Goal: Entertainment & Leisure: Consume media (video, audio)

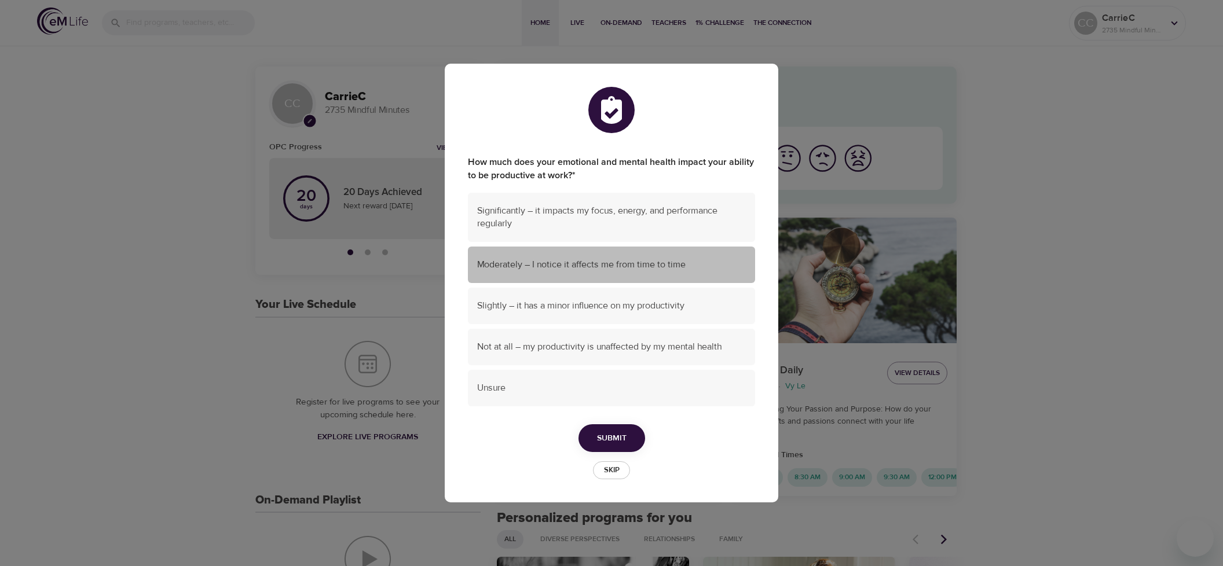
click at [634, 260] on span "Moderately – I notice it affects me from time to time" at bounding box center [611, 264] width 269 height 13
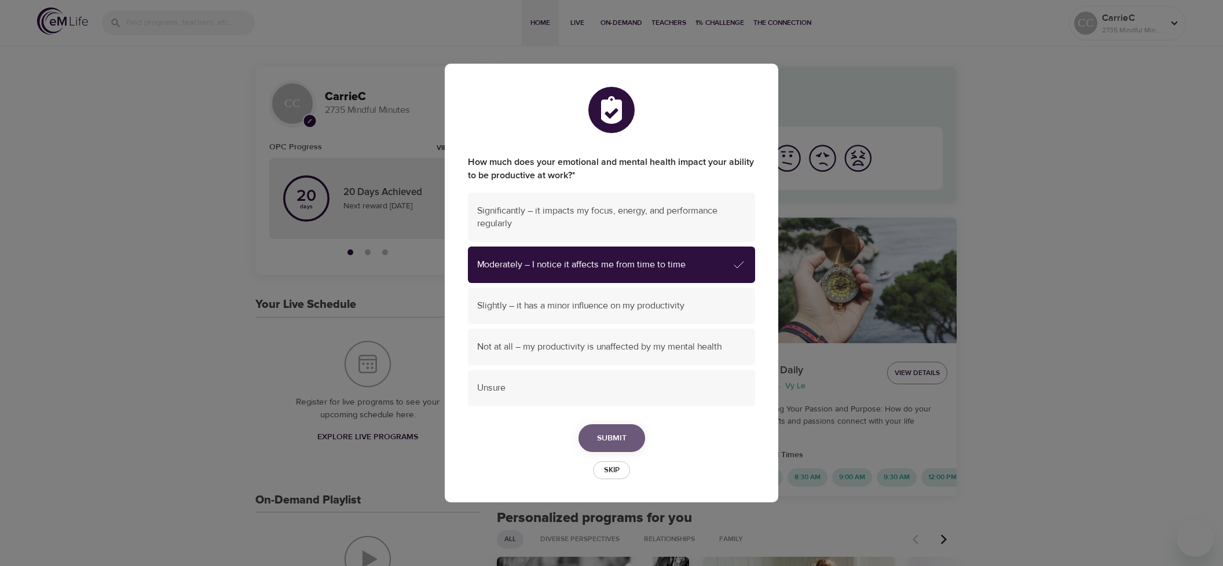
click at [617, 442] on span "Submit" at bounding box center [612, 438] width 30 height 14
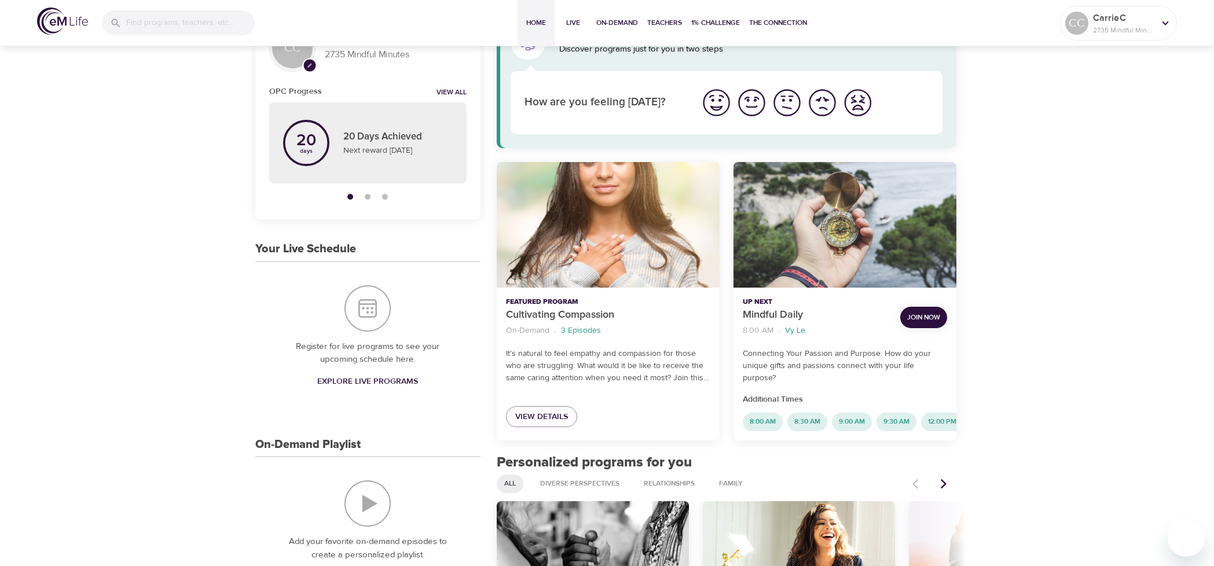
scroll to position [174, 0]
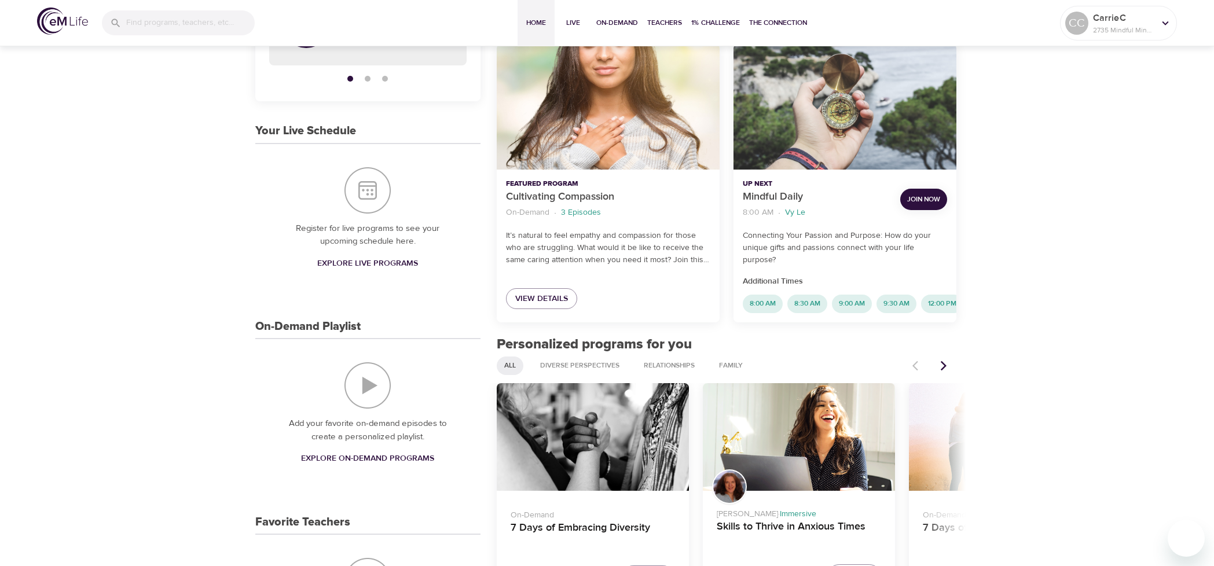
click at [353, 459] on span "Explore On-Demand Programs" at bounding box center [367, 459] width 133 height 14
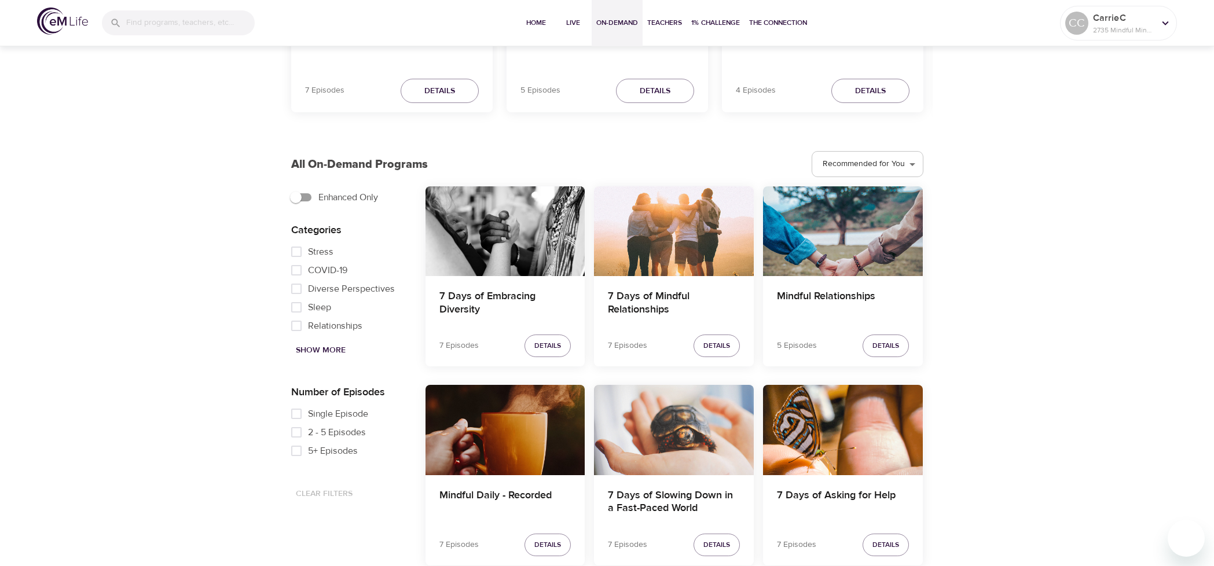
scroll to position [289, 0]
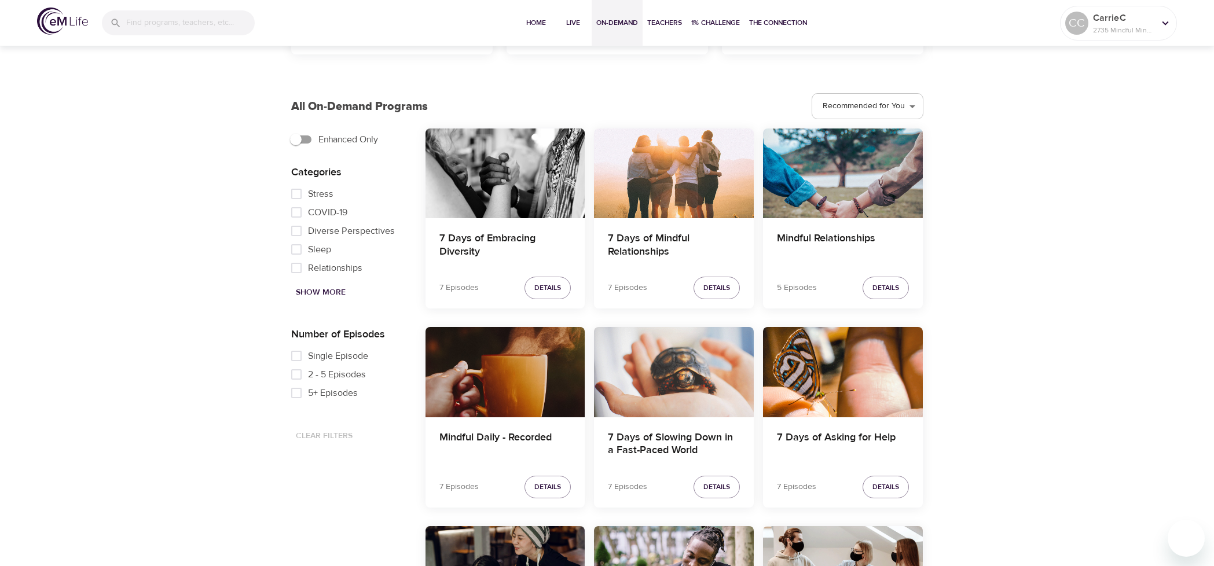
click at [529, 405] on div "Mindful Daily - Recorded" at bounding box center [505, 372] width 160 height 90
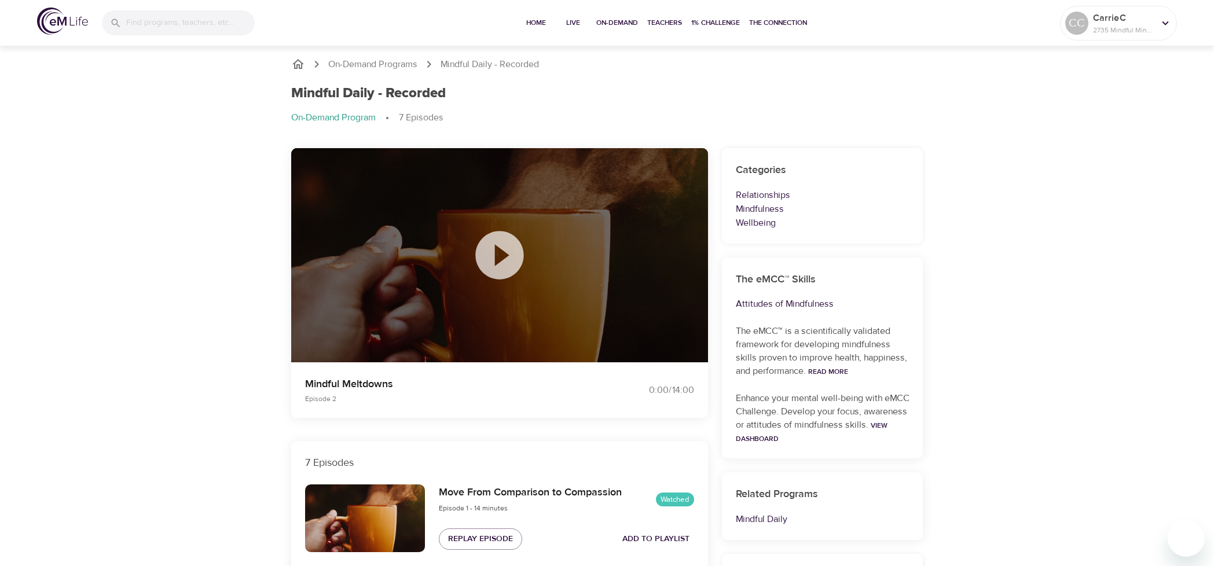
click at [505, 261] on icon at bounding box center [499, 255] width 48 height 48
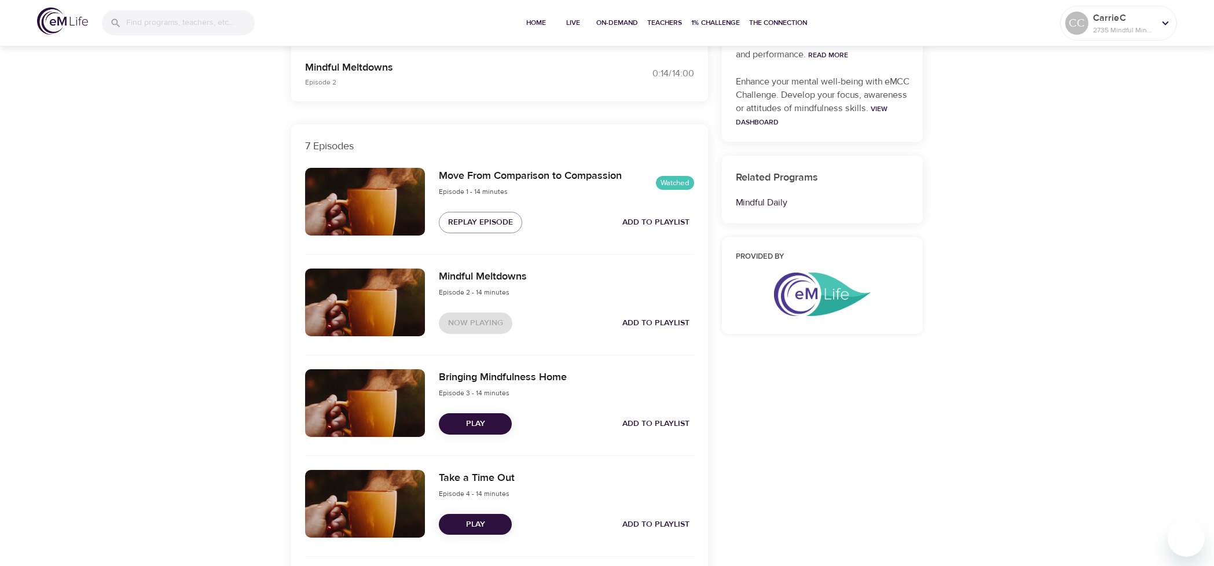
scroll to position [347, 0]
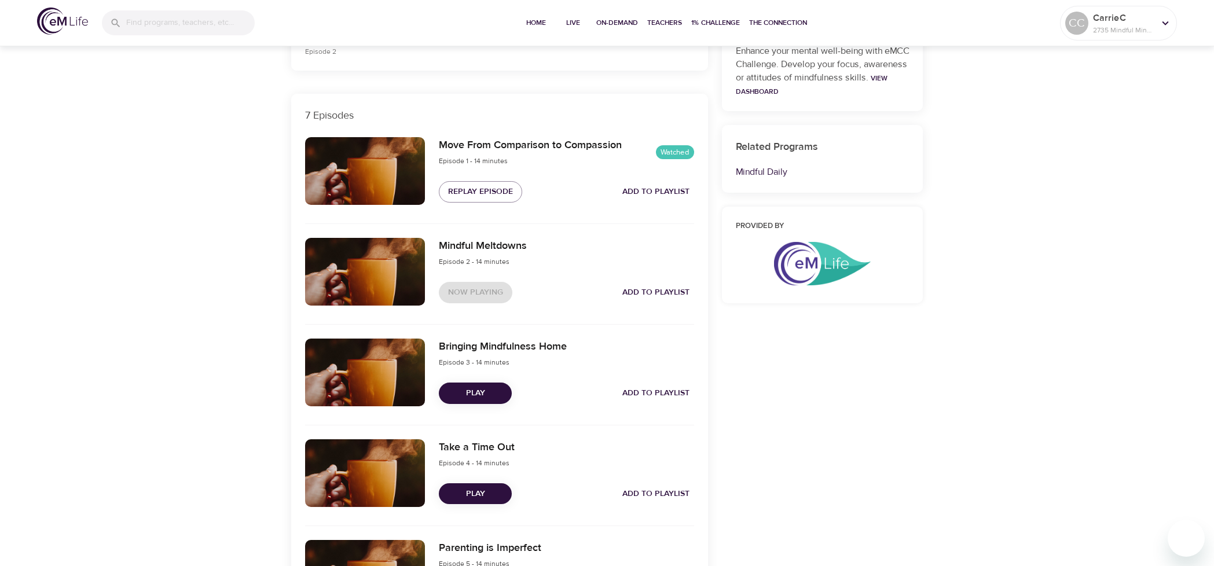
click at [474, 463] on span "Episode 4 - 14 minutes" at bounding box center [474, 462] width 71 height 9
click at [469, 493] on span "Play" at bounding box center [475, 494] width 54 height 14
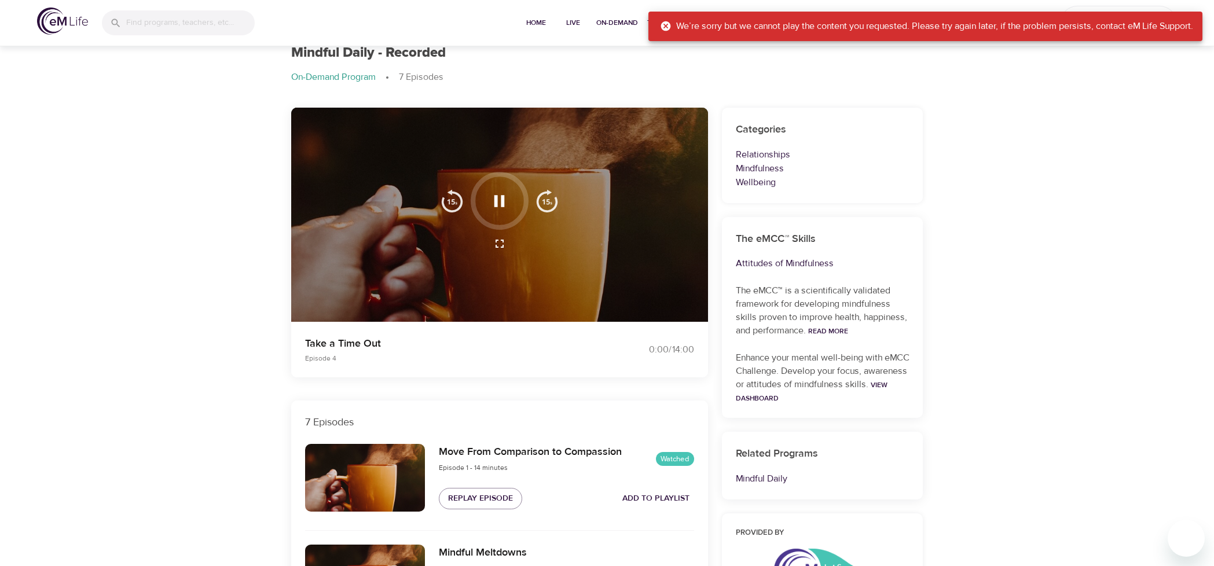
scroll to position [0, 0]
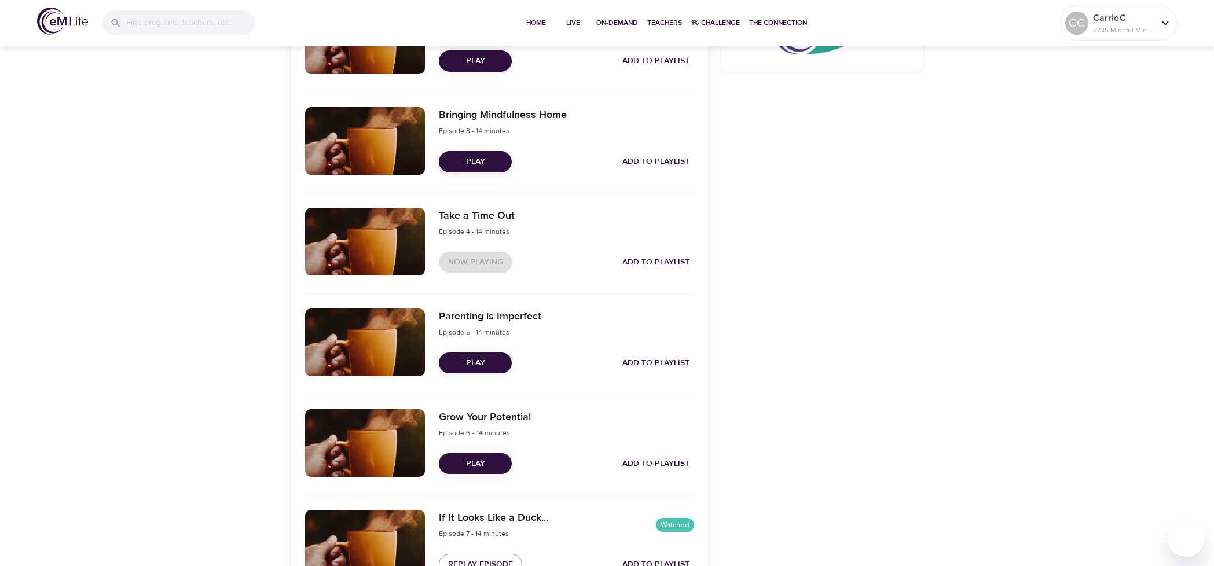
scroll to position [521, 0]
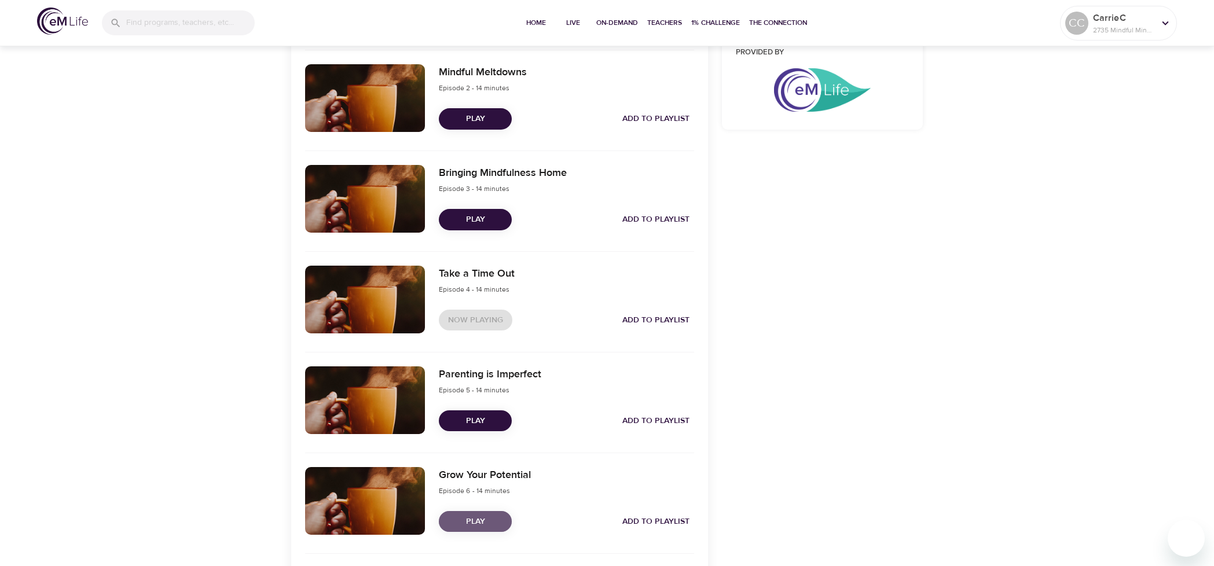
click at [484, 521] on span "Play" at bounding box center [475, 522] width 54 height 14
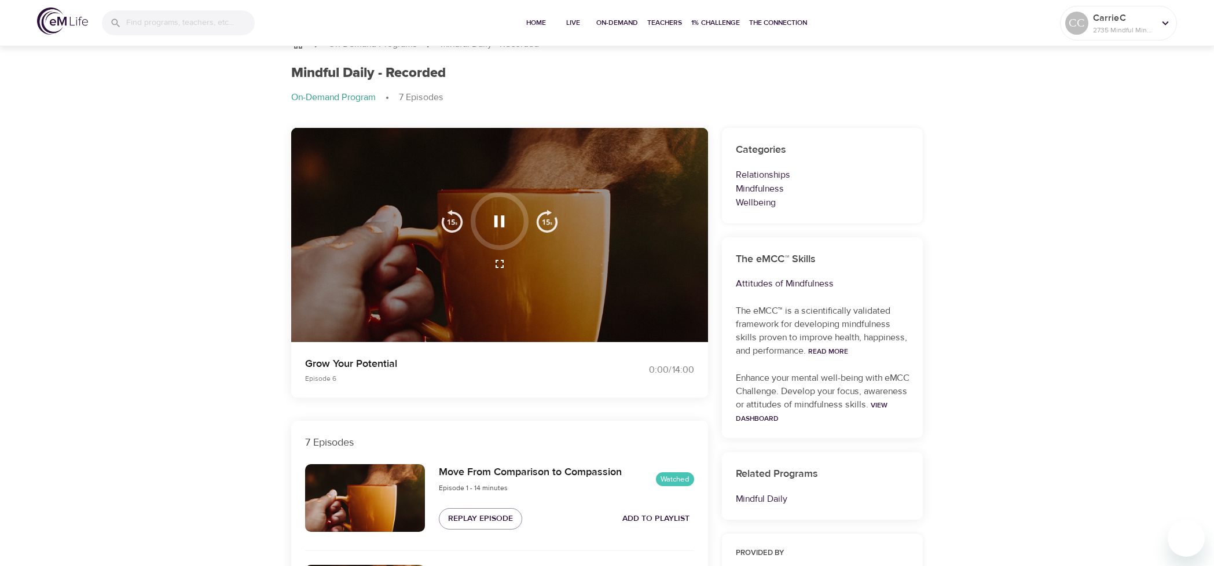
scroll to position [0, 0]
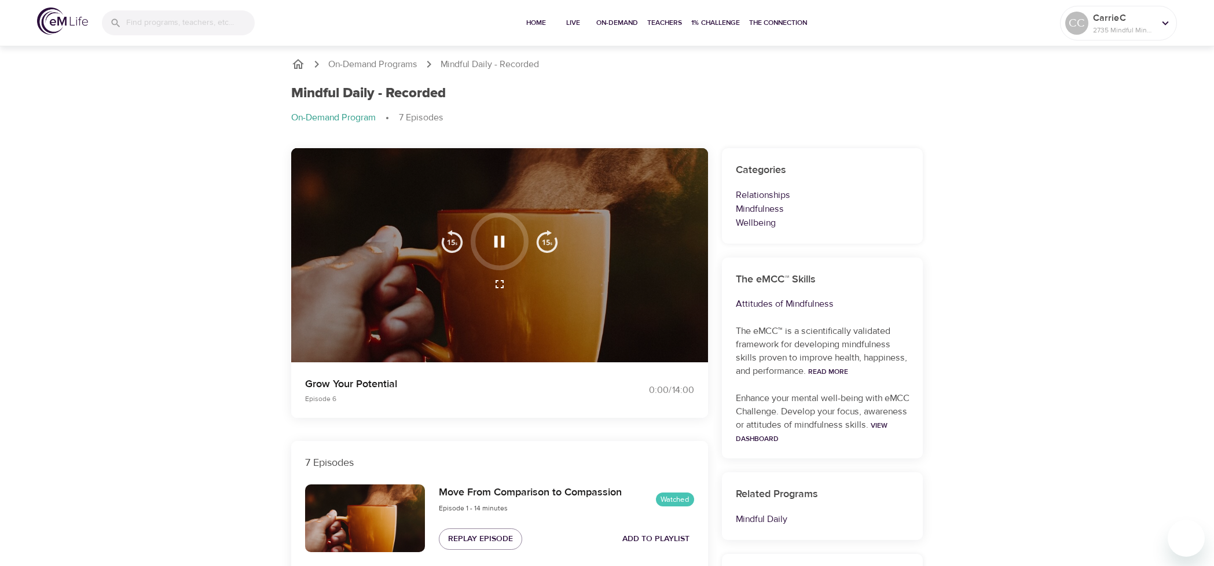
click at [496, 241] on icon "button" at bounding box center [499, 242] width 10 height 12
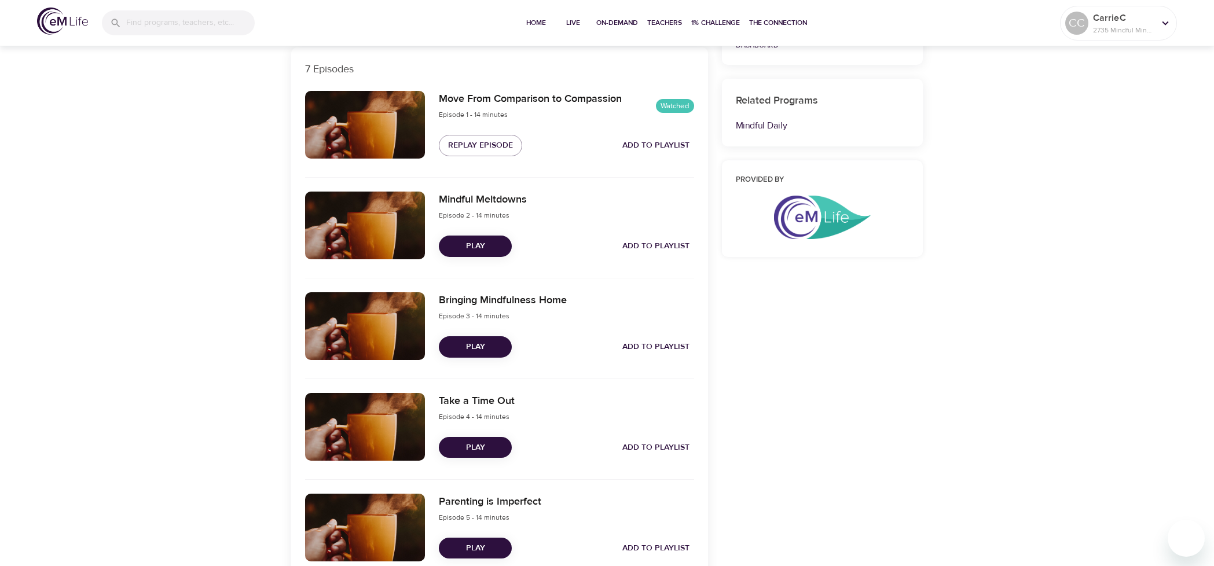
scroll to position [405, 0]
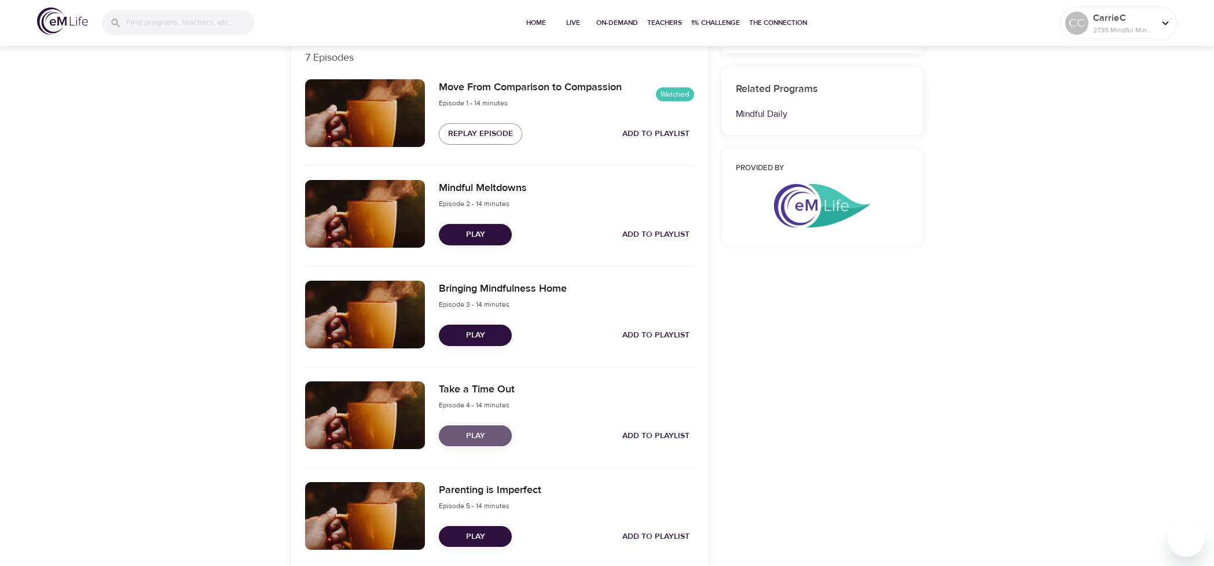
click at [488, 429] on span "Play" at bounding box center [475, 436] width 54 height 14
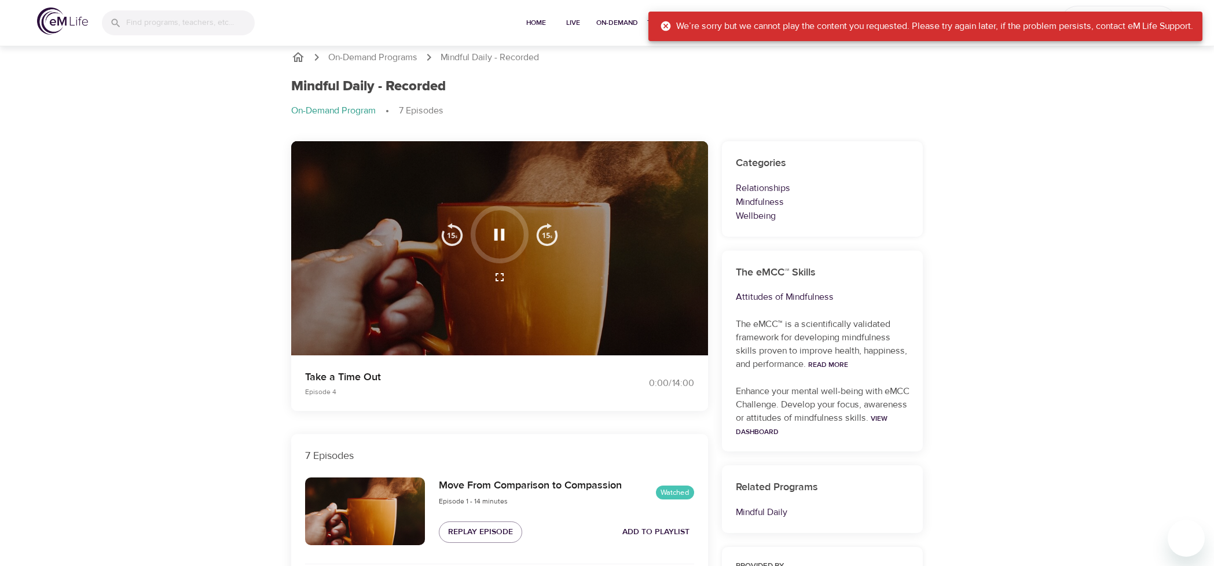
scroll to position [0, 0]
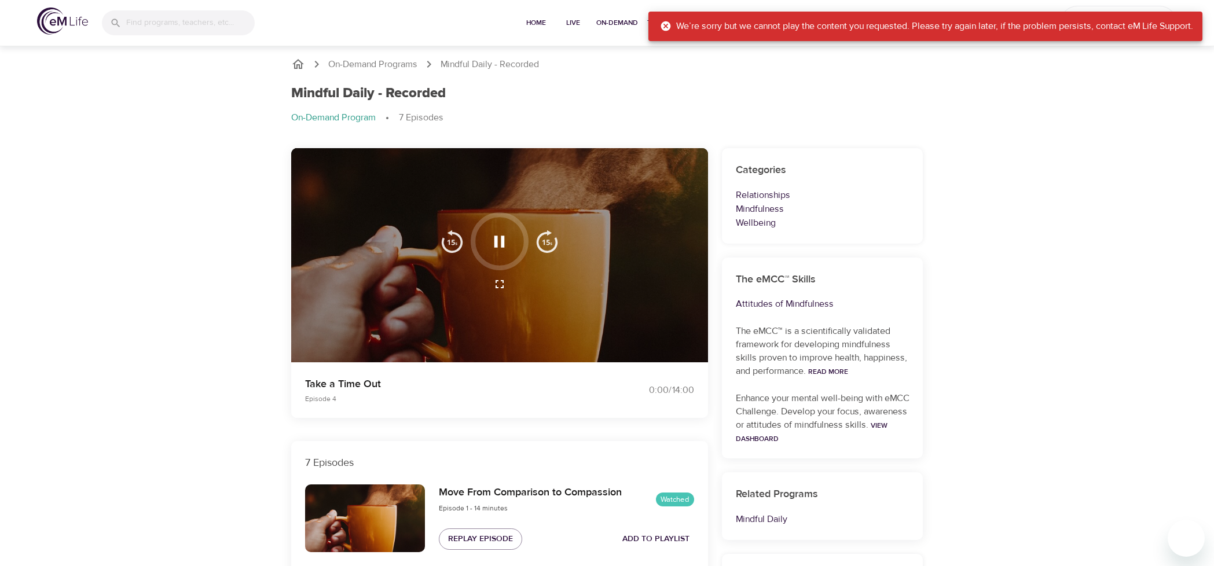
click at [496, 241] on icon "button" at bounding box center [499, 242] width 10 height 12
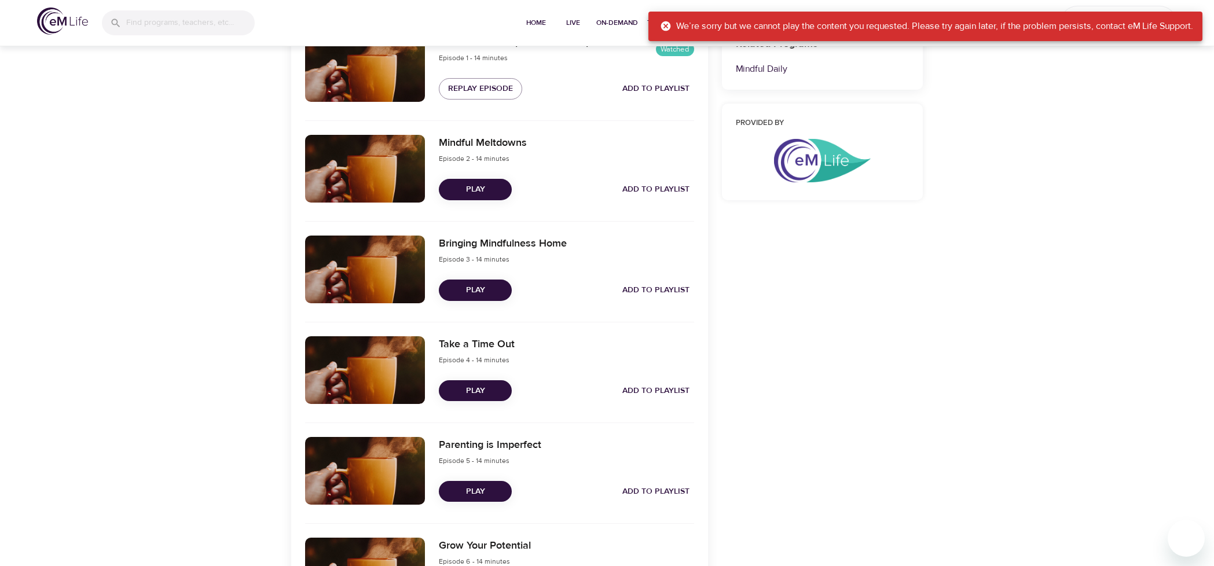
scroll to position [463, 0]
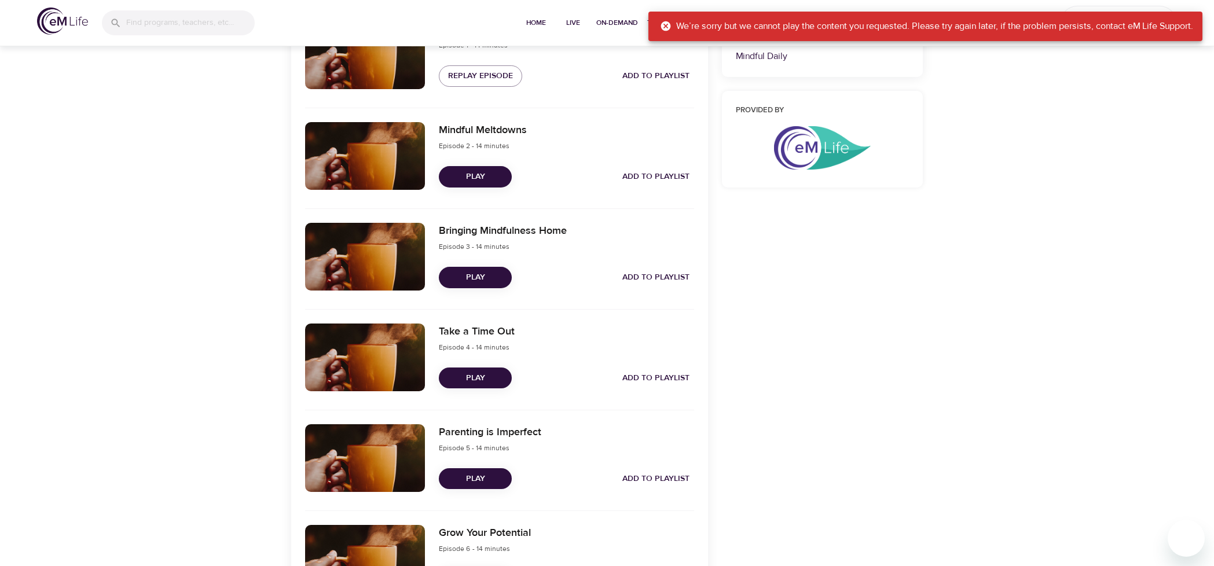
click at [486, 279] on span "Play" at bounding box center [475, 277] width 54 height 14
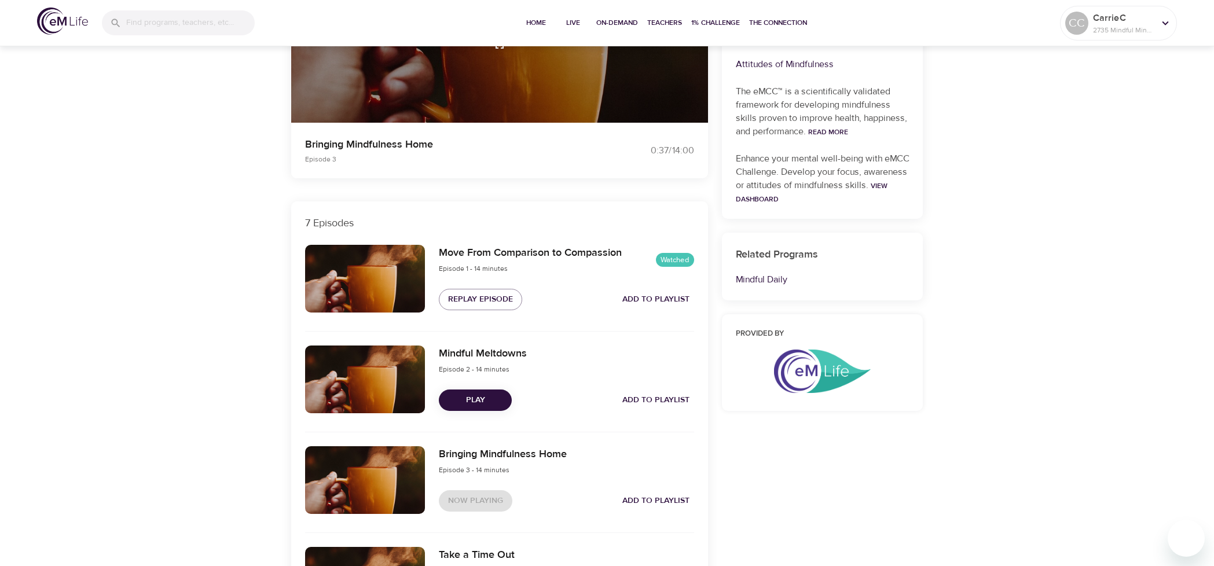
scroll to position [0, 0]
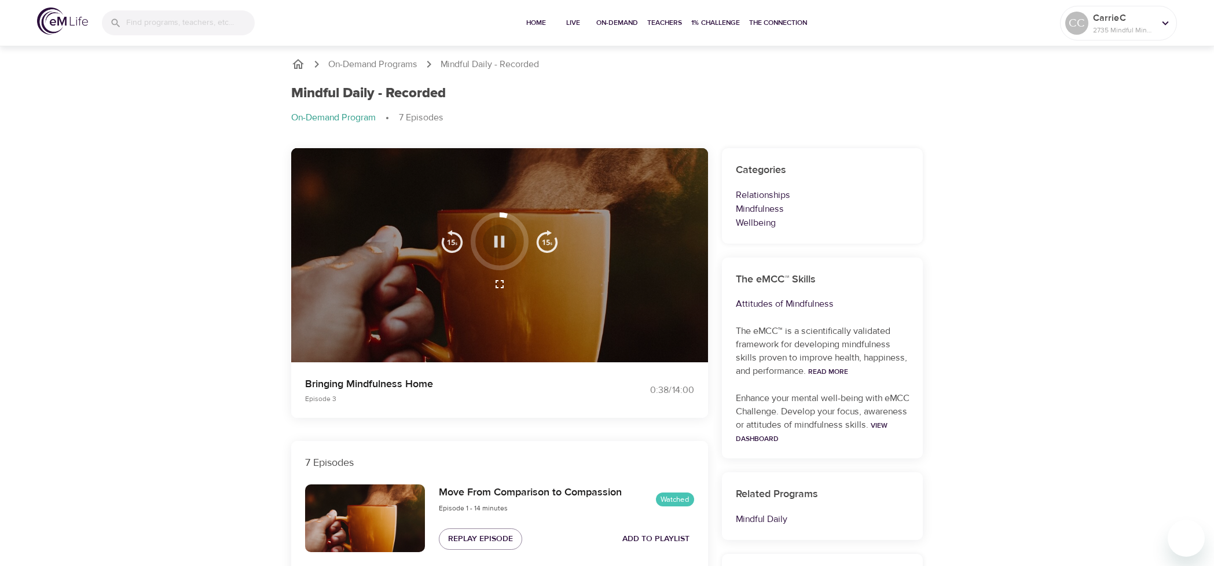
click at [499, 241] on icon "button" at bounding box center [499, 242] width 20 height 20
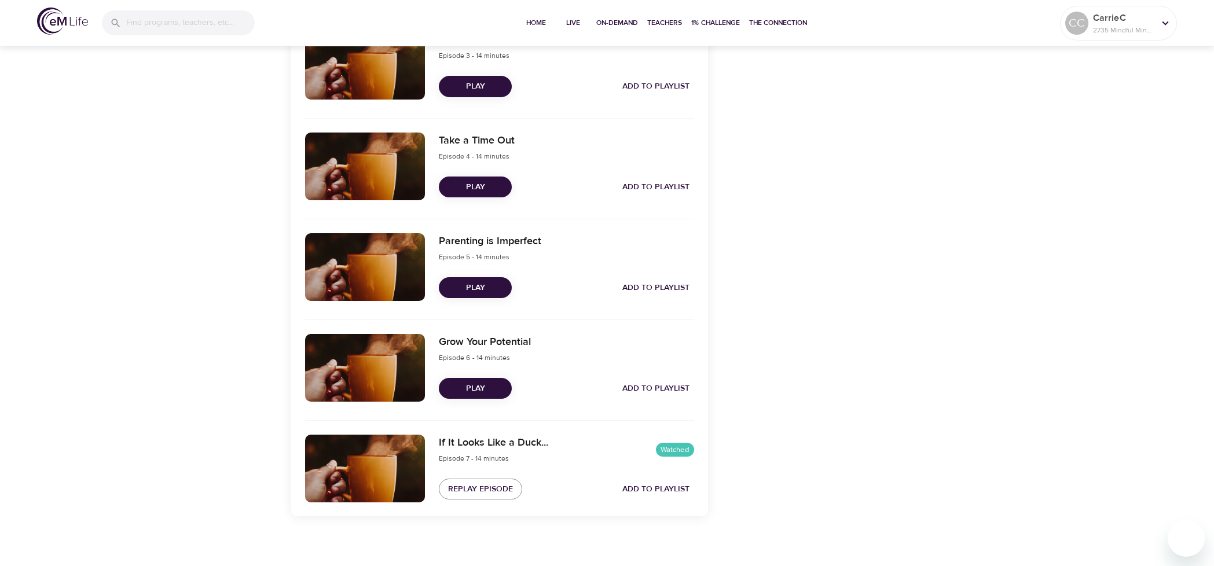
scroll to position [662, 0]
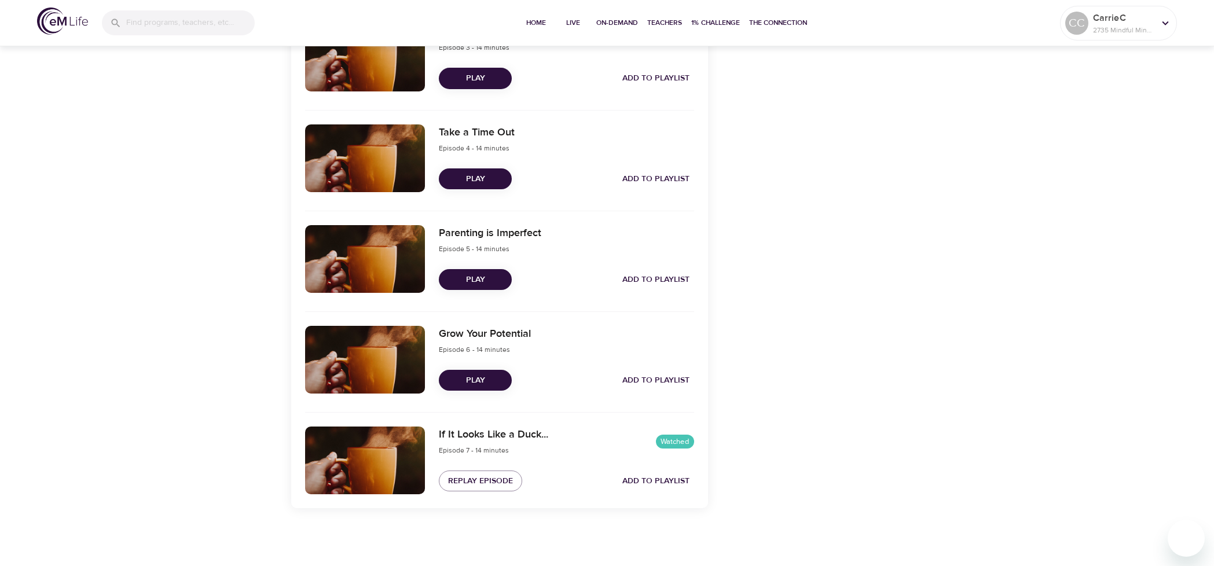
click at [472, 382] on span "Play" at bounding box center [475, 380] width 54 height 14
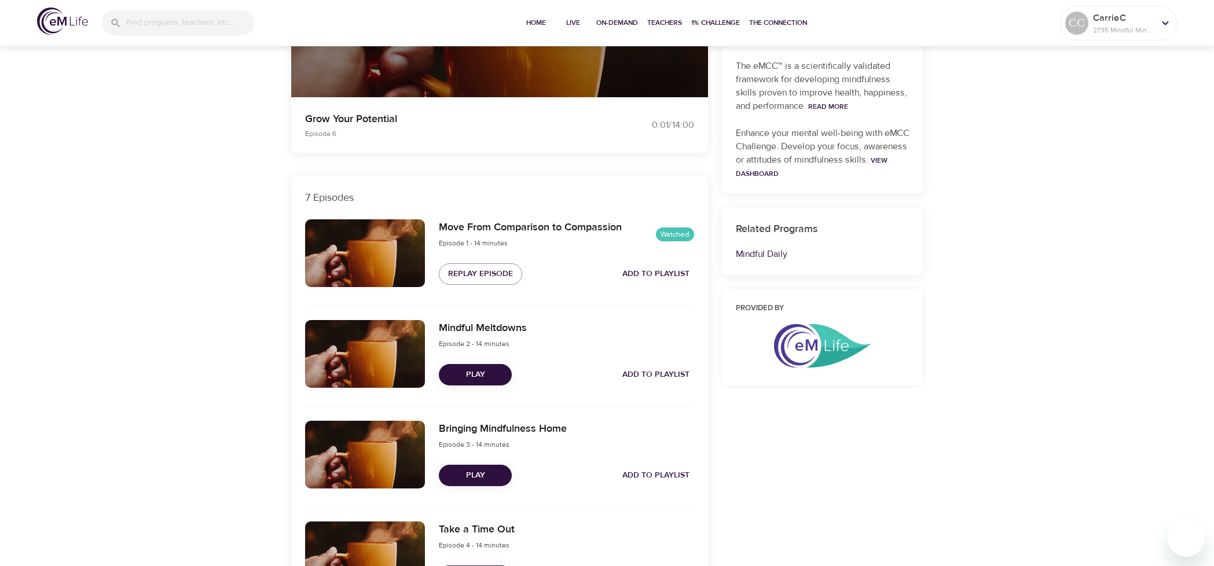
scroll to position [0, 0]
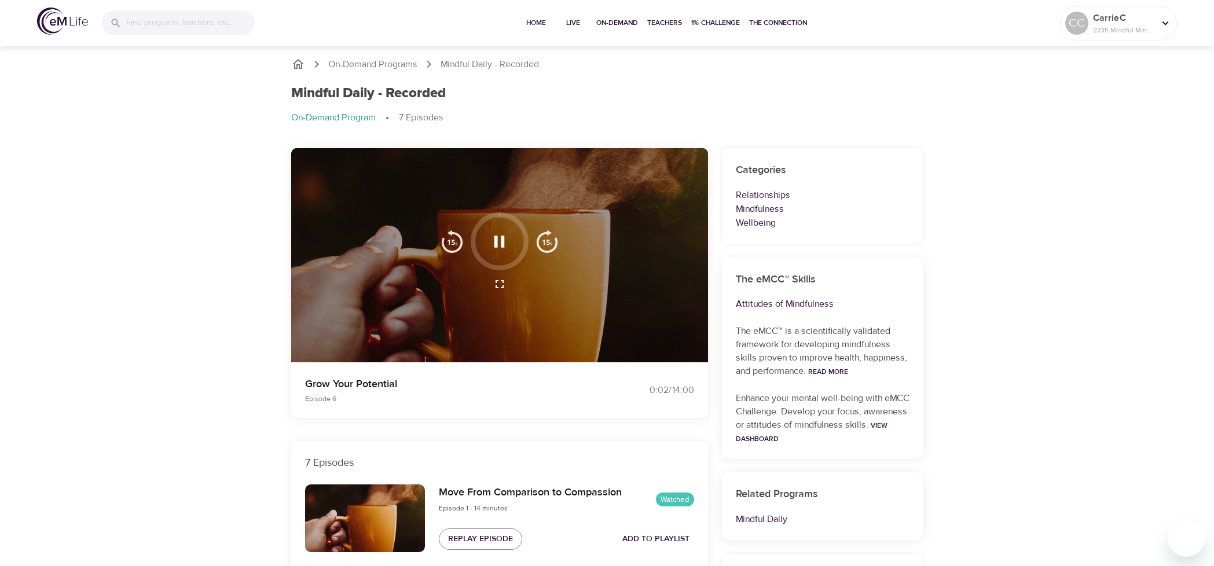
click at [501, 240] on icon "button" at bounding box center [499, 242] width 10 height 12
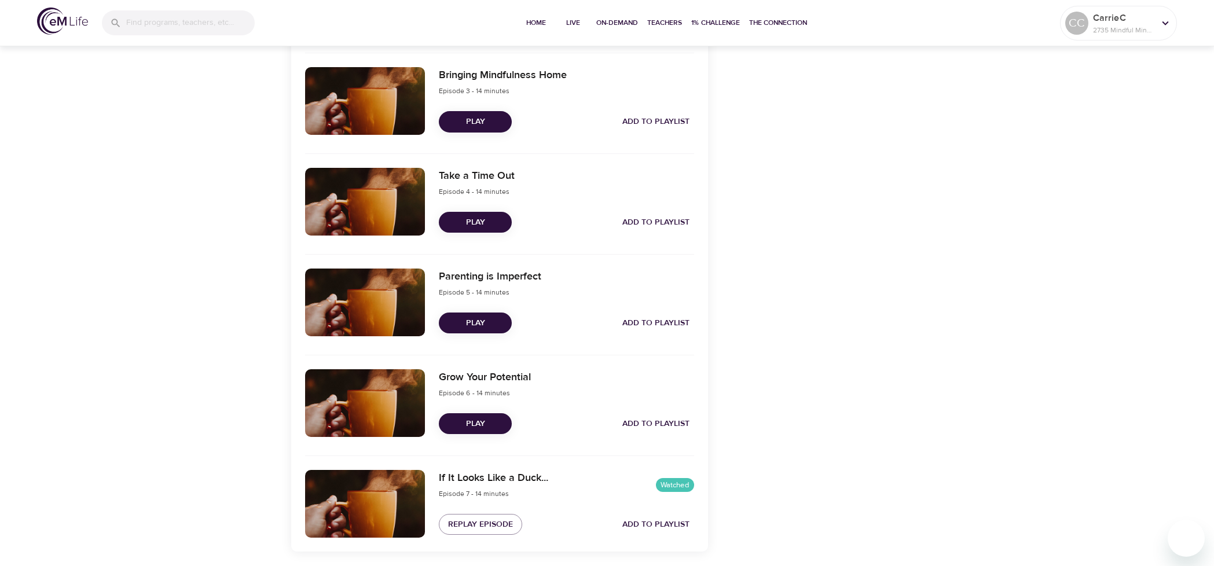
scroll to position [637, 0]
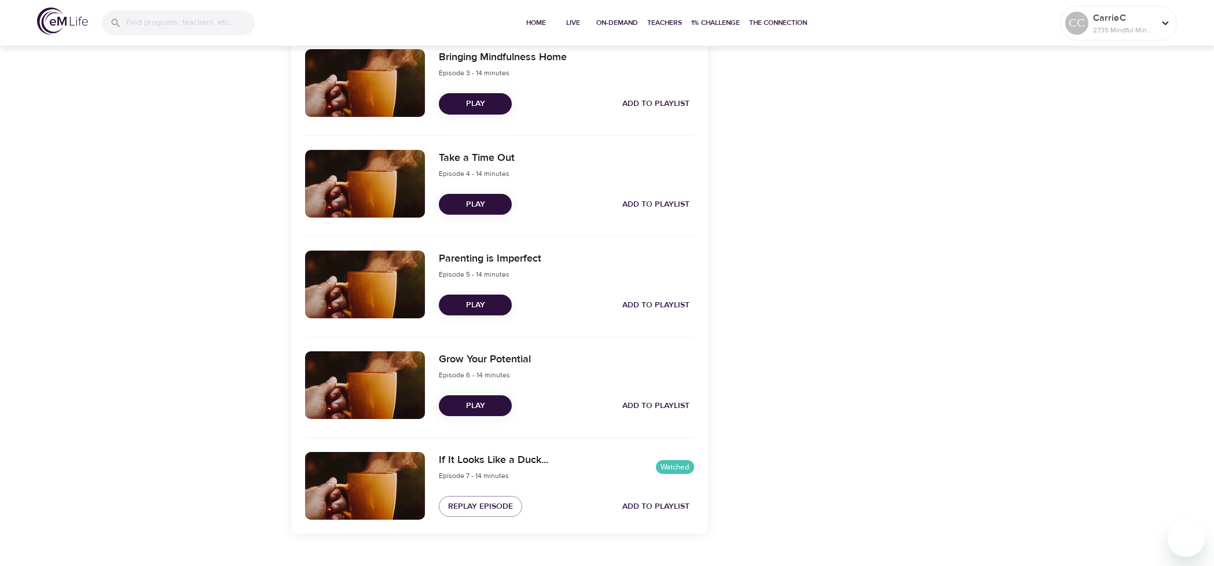
click at [475, 410] on span "Play" at bounding box center [475, 406] width 54 height 14
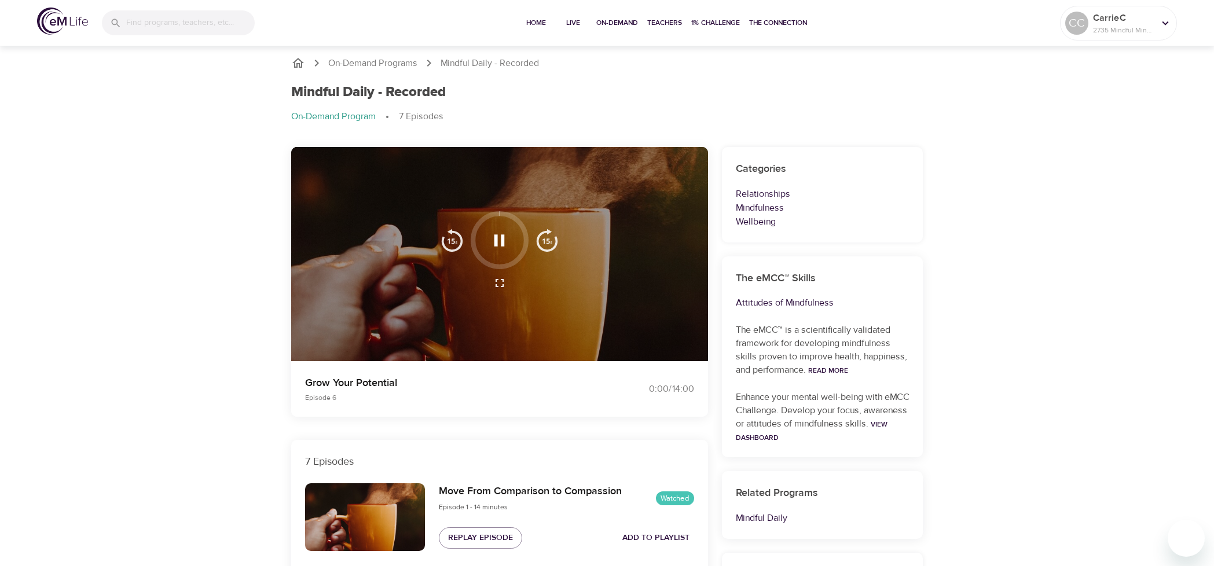
scroll to position [0, 0]
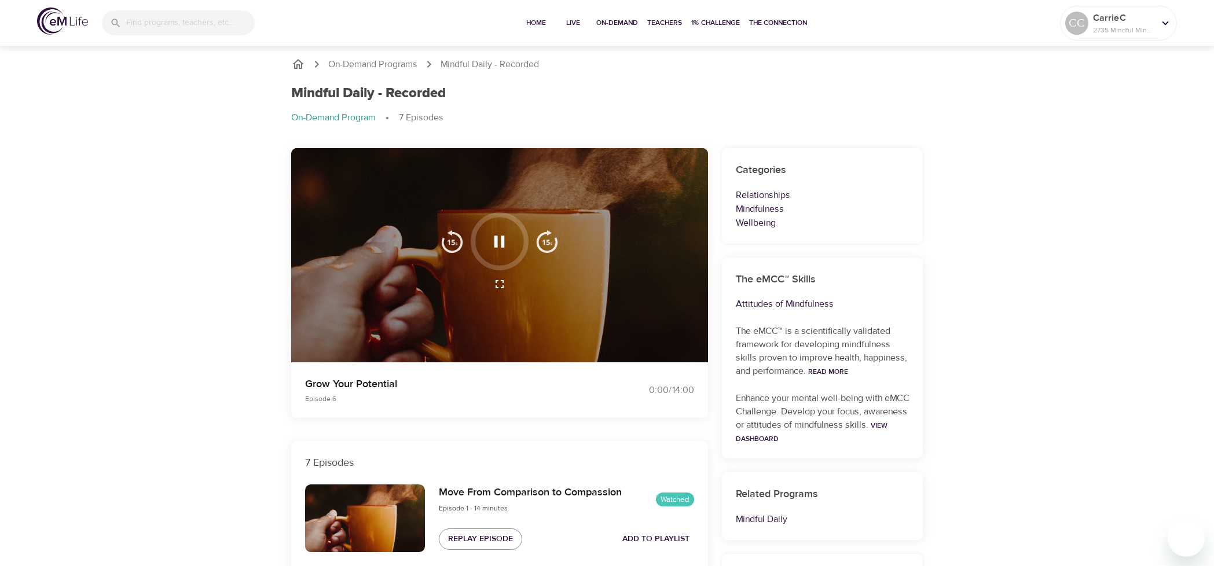
click at [496, 249] on icon "button" at bounding box center [499, 242] width 20 height 20
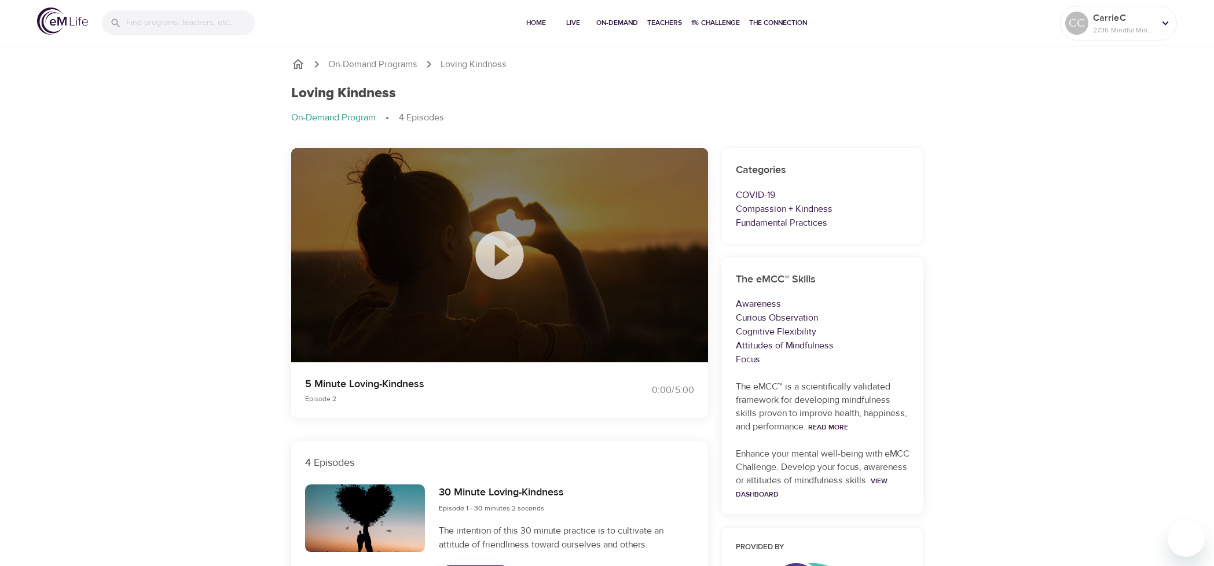
click at [498, 256] on icon at bounding box center [500, 255] width 58 height 58
